Goal: Browse casually

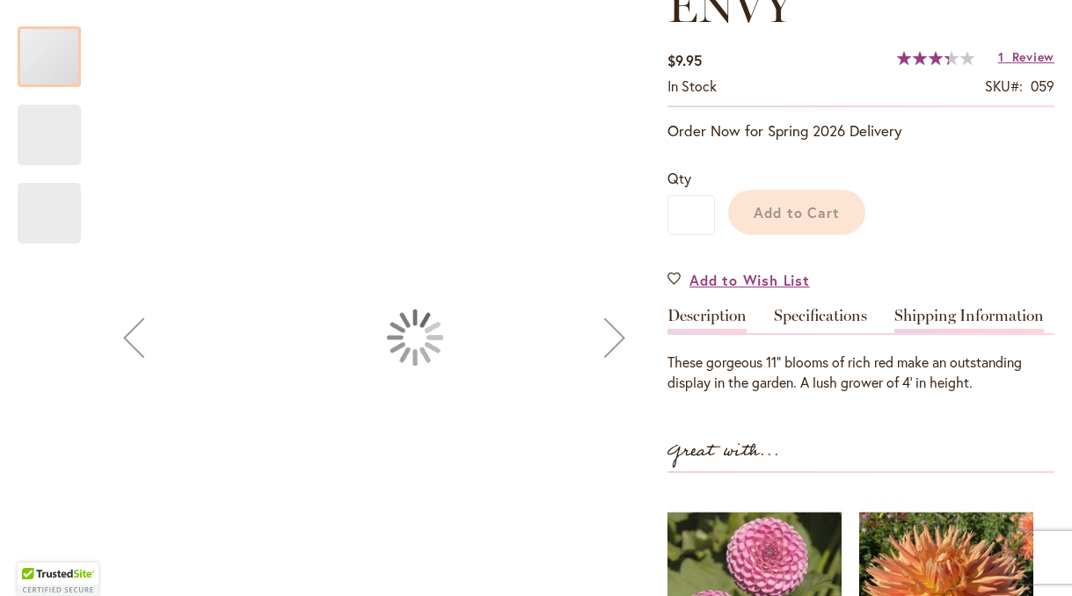
scroll to position [311, 0]
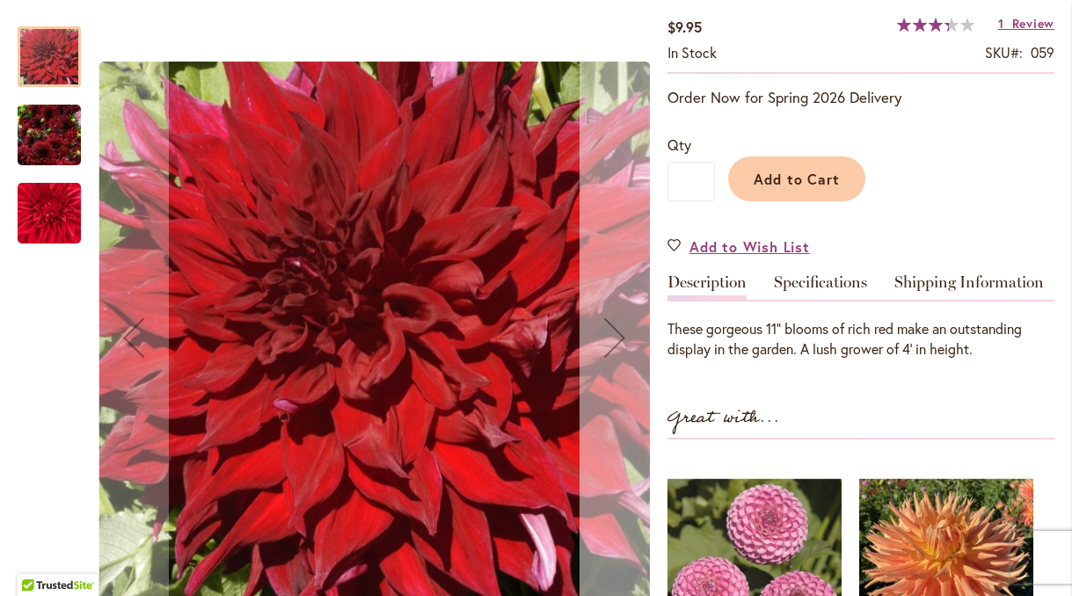
type input "**********"
click at [612, 336] on div "Next" at bounding box center [614, 337] width 70 height 70
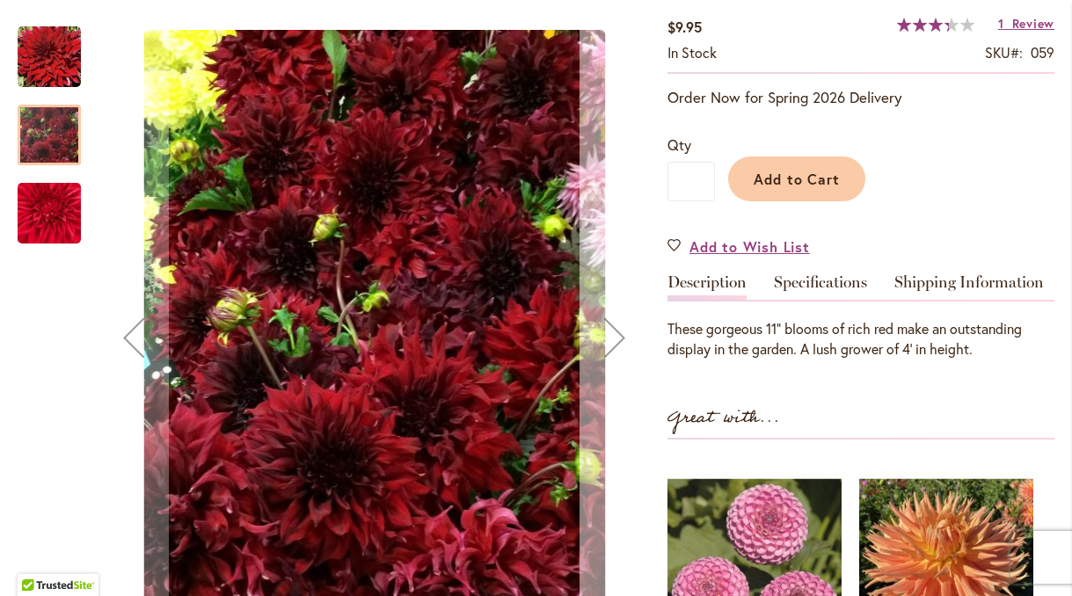
click at [612, 336] on div "Next" at bounding box center [614, 337] width 70 height 70
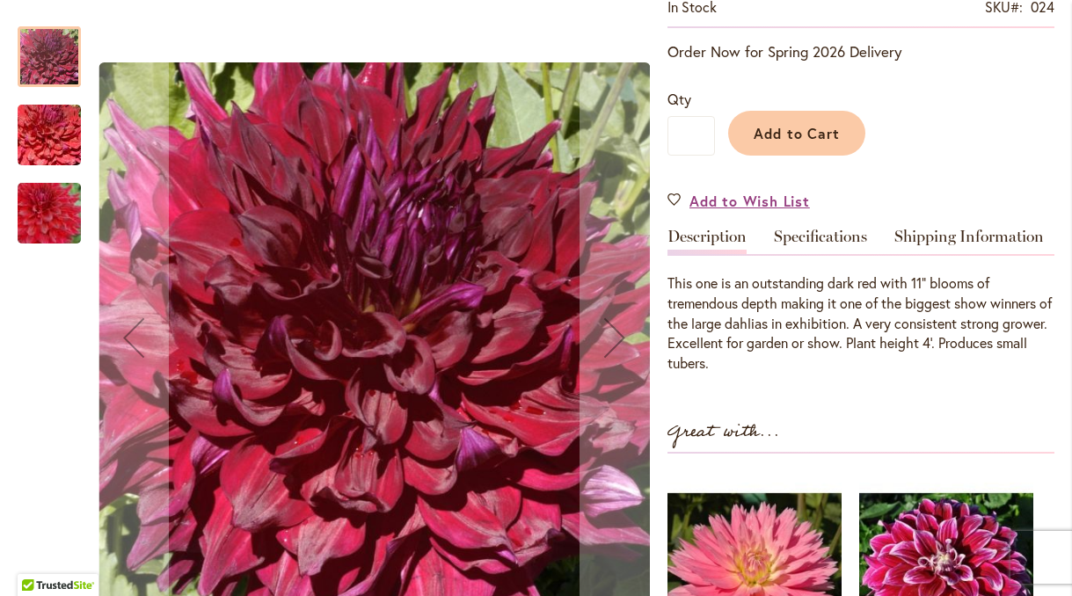
scroll to position [406, 0]
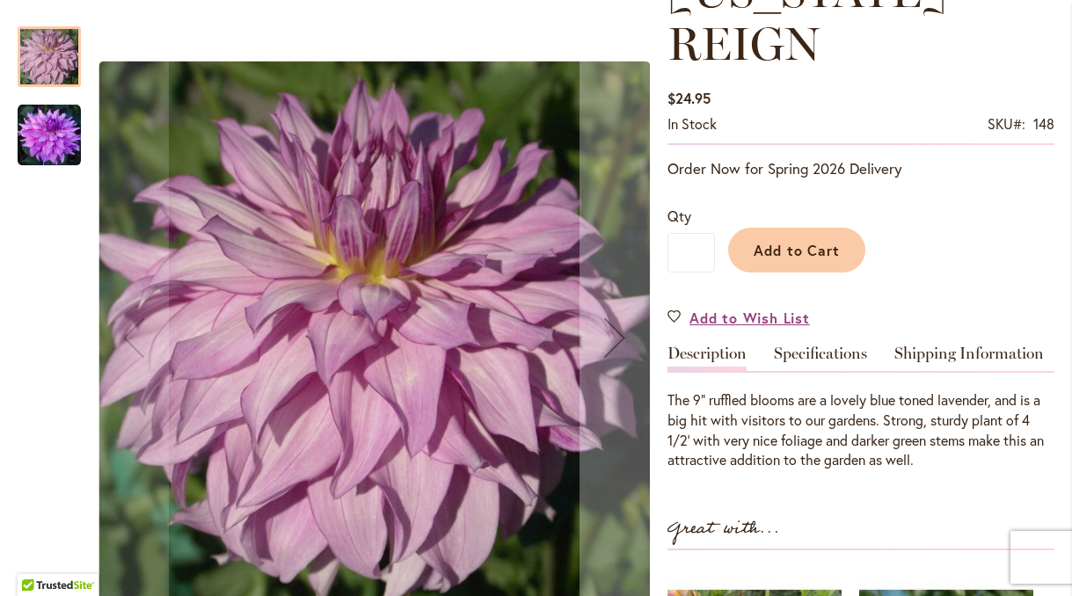
scroll to position [300, 0]
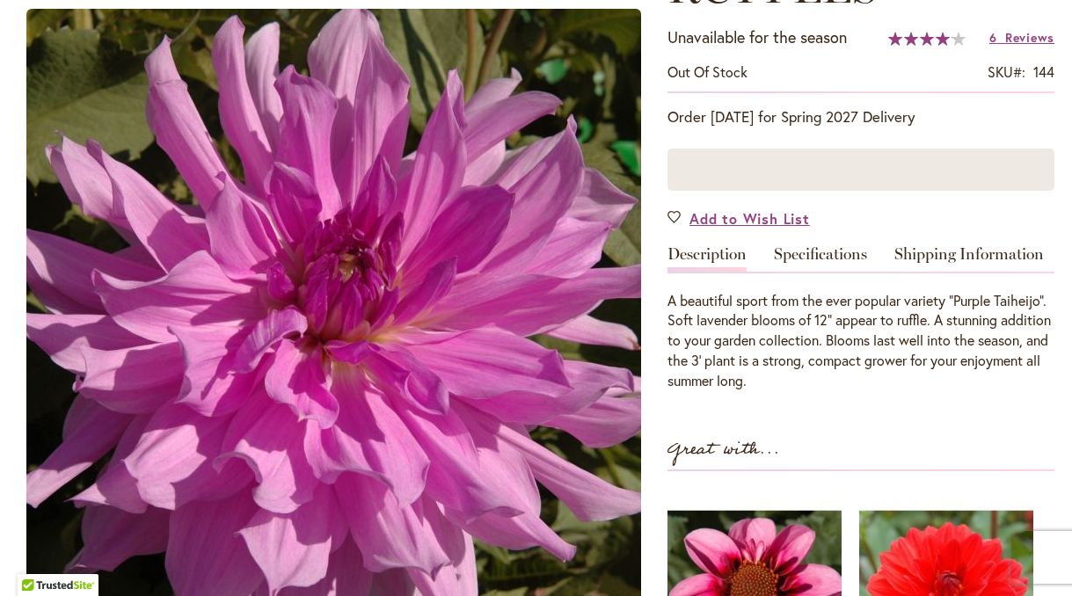
scroll to position [373, 0]
